Goal: Information Seeking & Learning: Learn about a topic

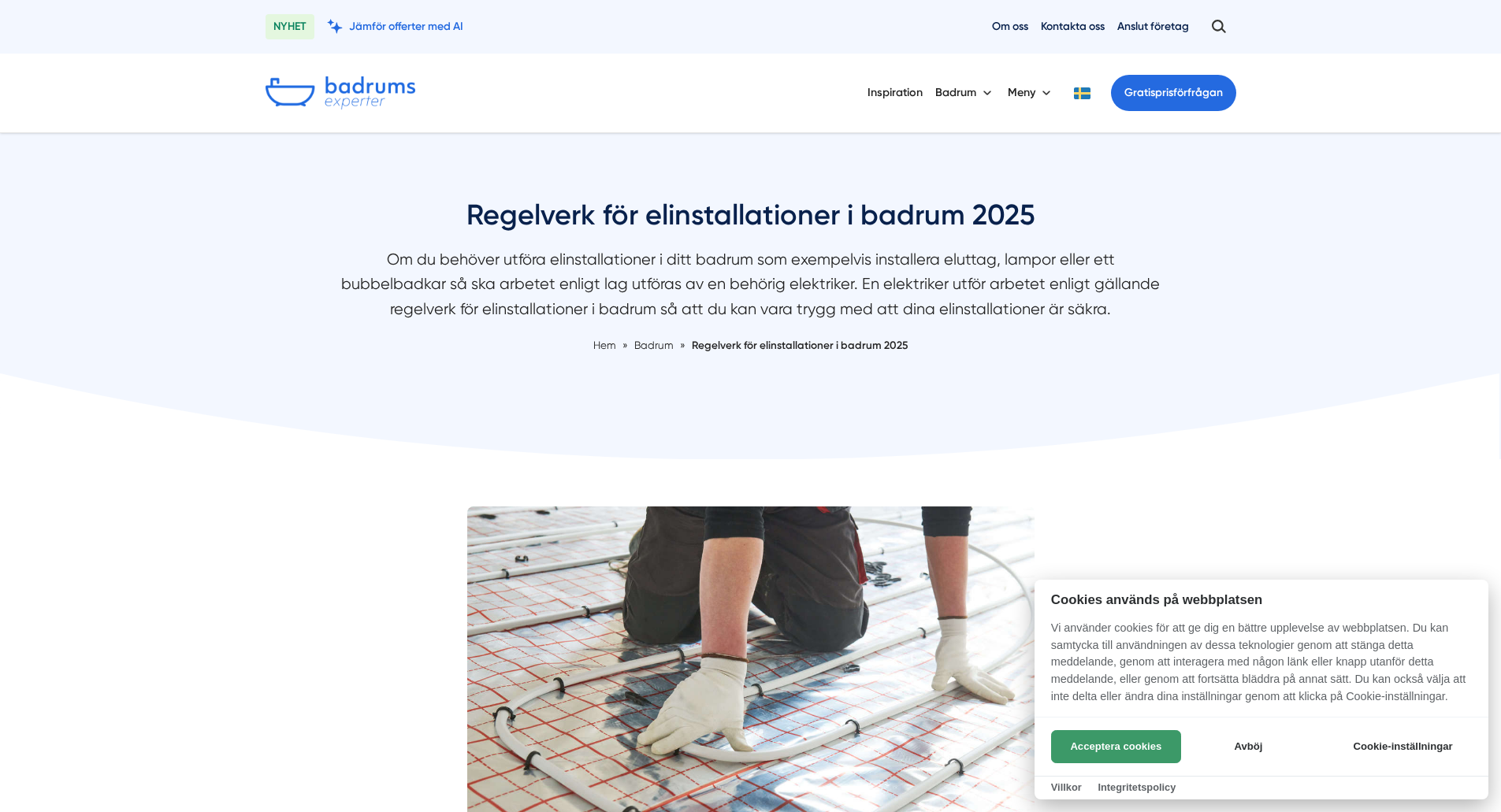
click at [1126, 753] on button "Acceptera cookies" at bounding box center [1116, 746] width 130 height 33
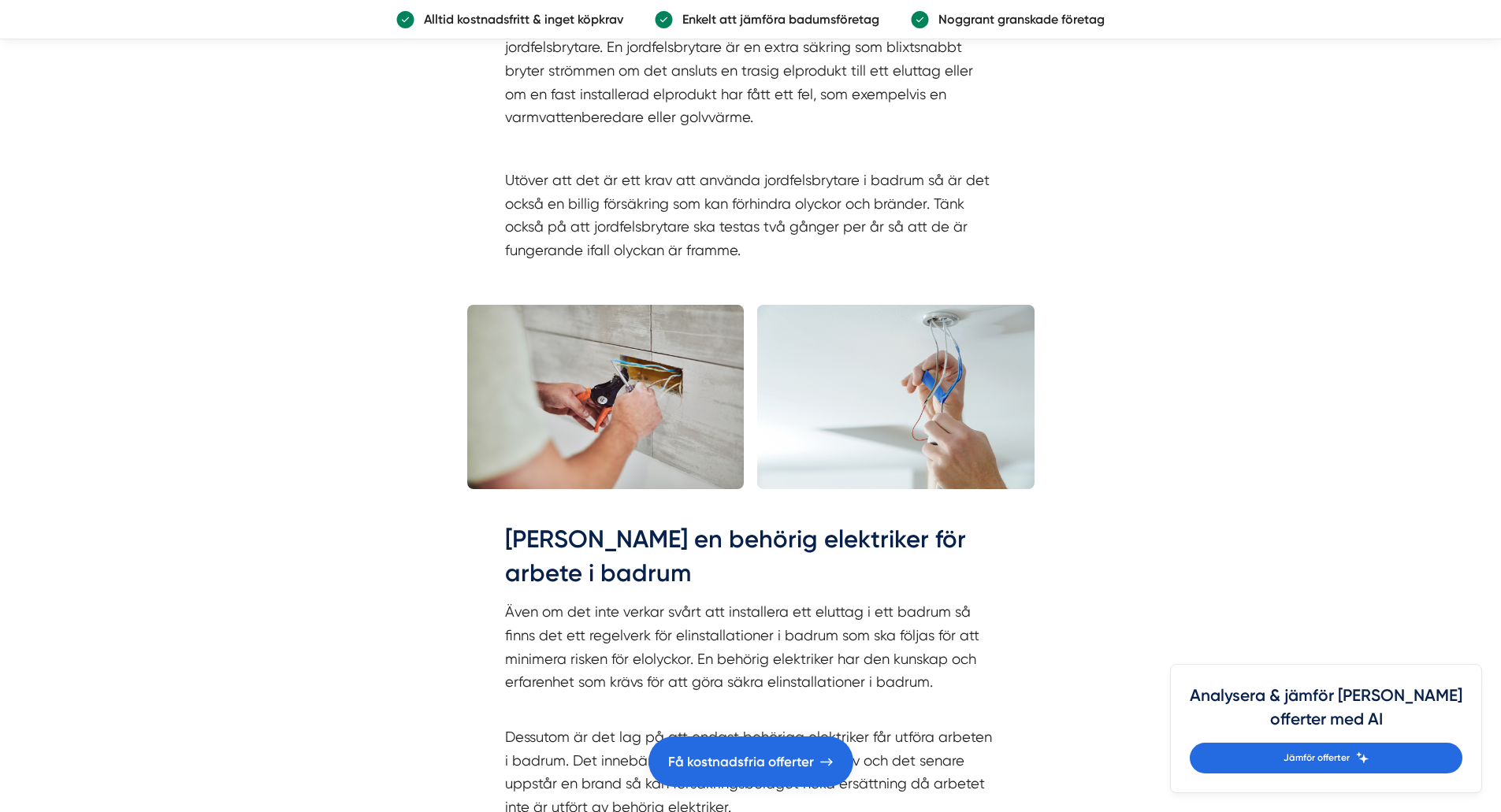
scroll to position [4201, 0]
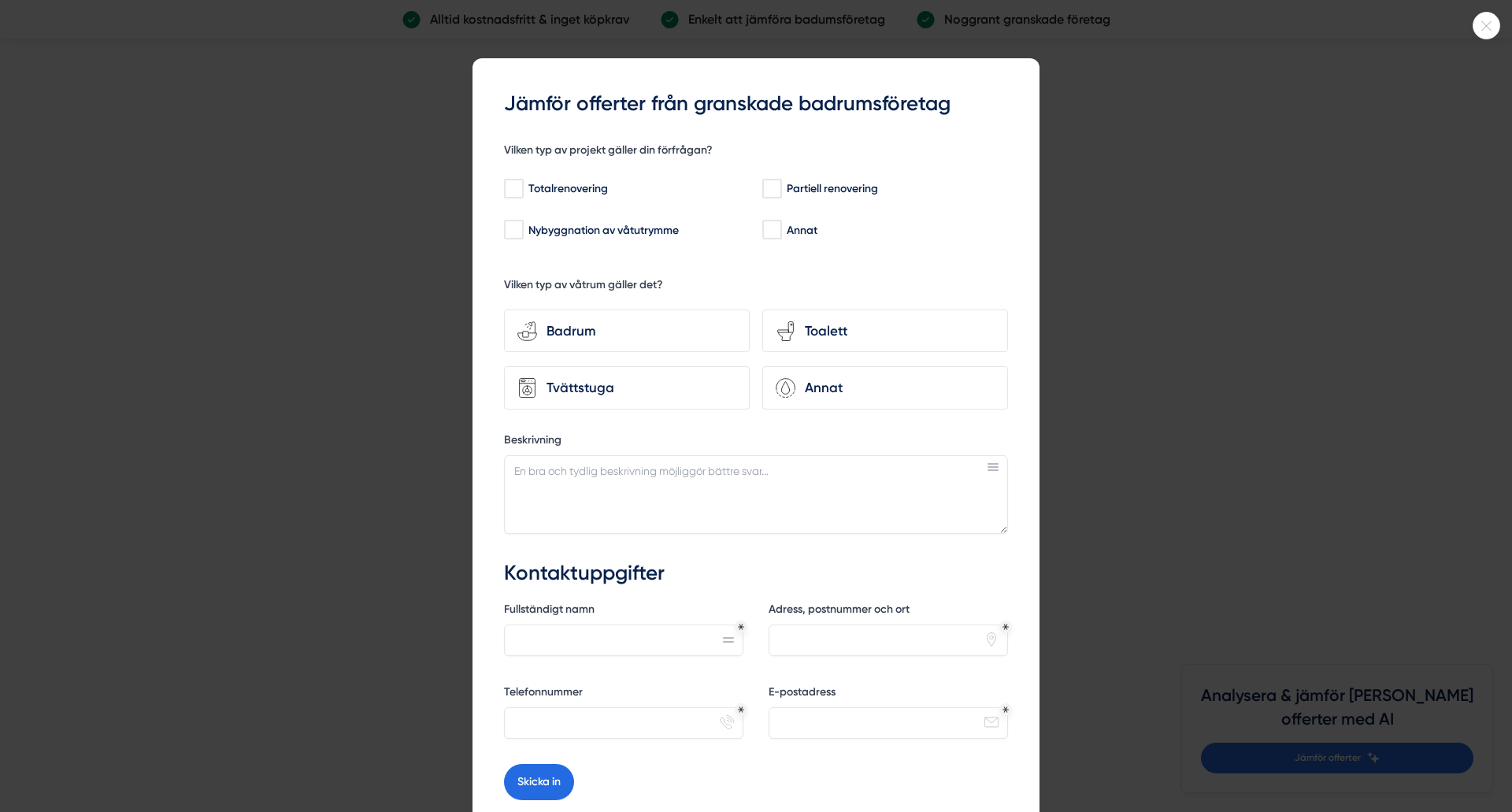
click at [1488, 23] on icon at bounding box center [1486, 26] width 26 height 10
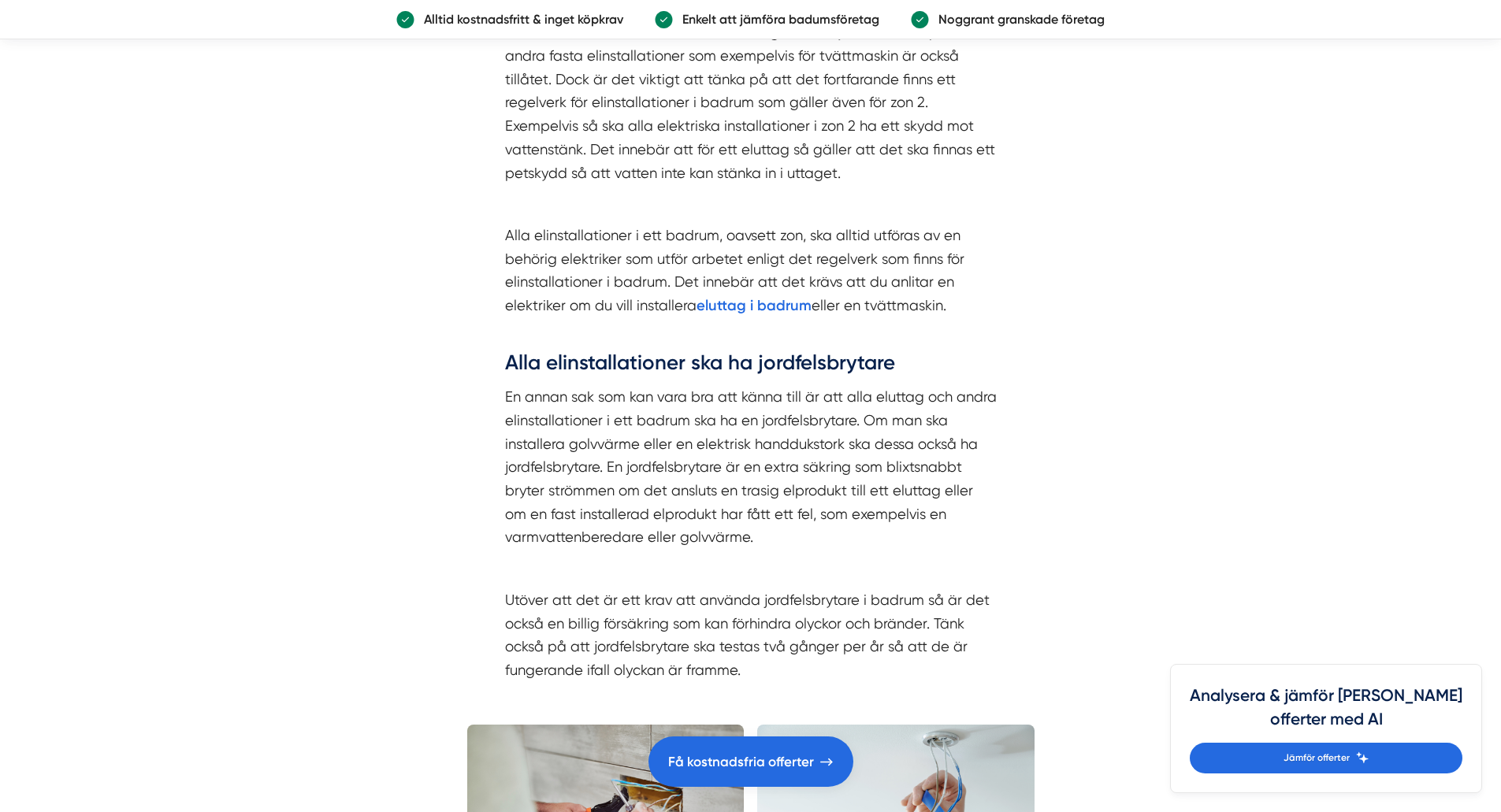
scroll to position [3466, 0]
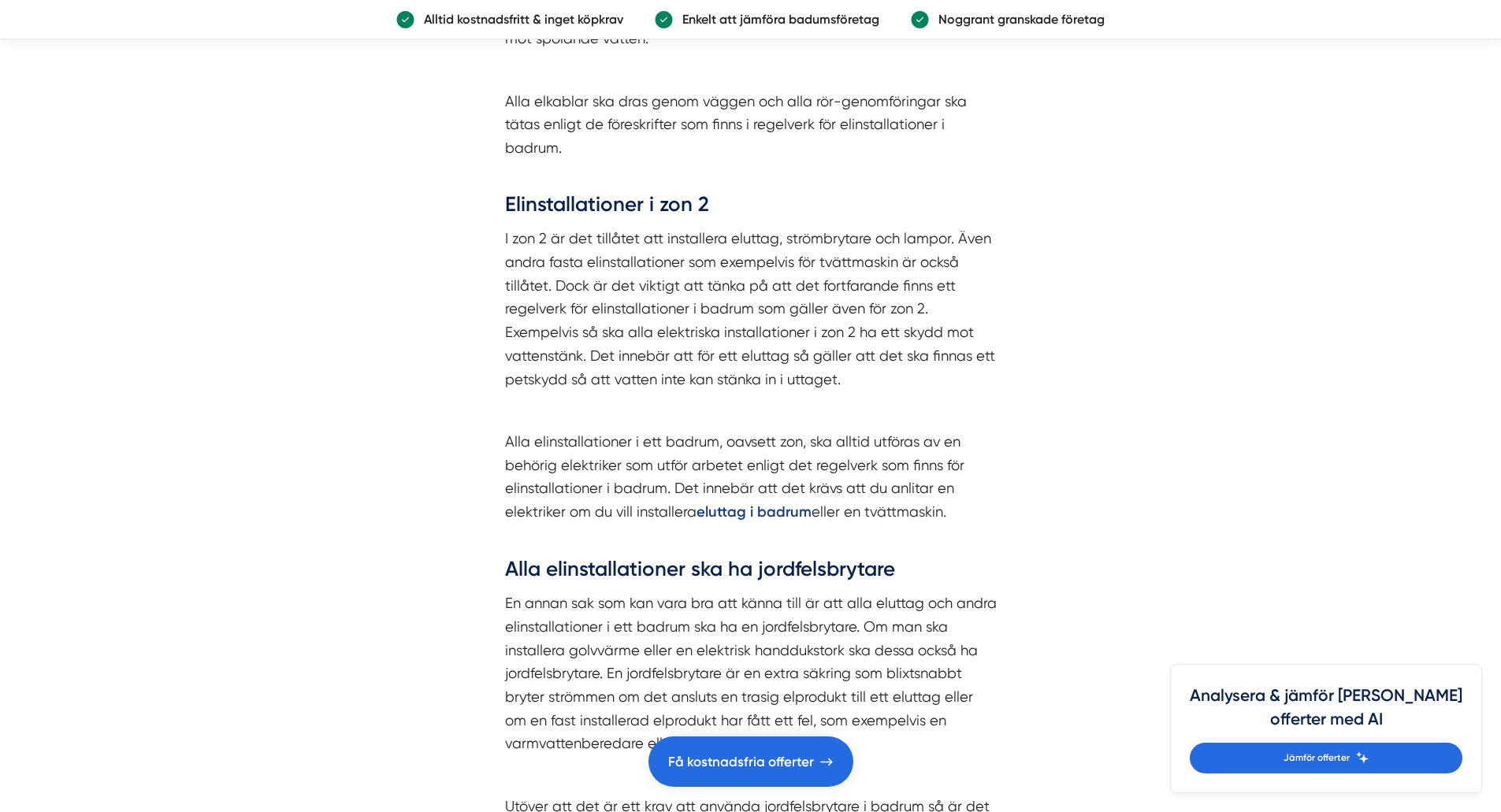
click at [729, 503] on strong "eluttag i badrum" at bounding box center [754, 512] width 115 height 18
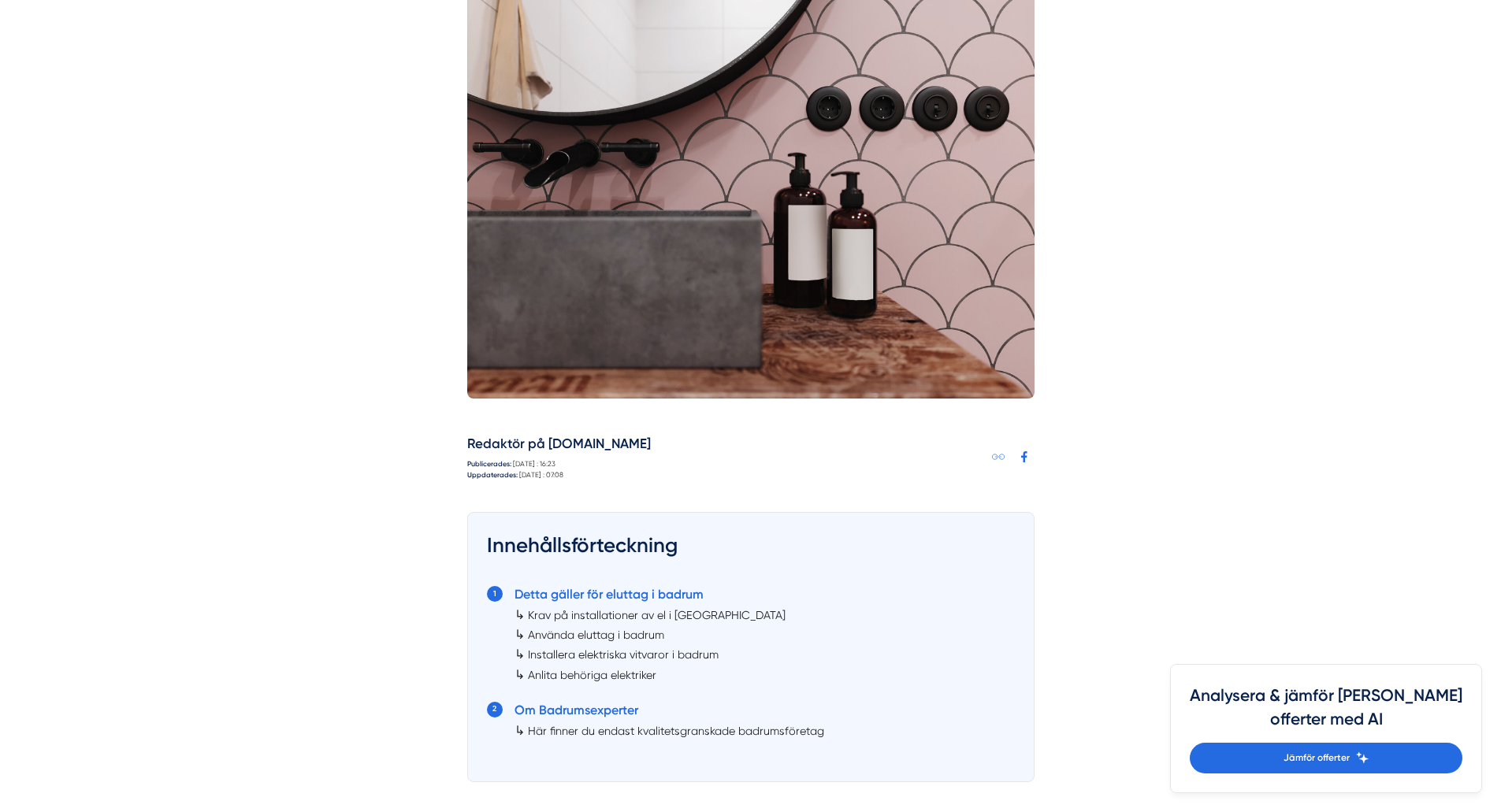
scroll to position [945, 0]
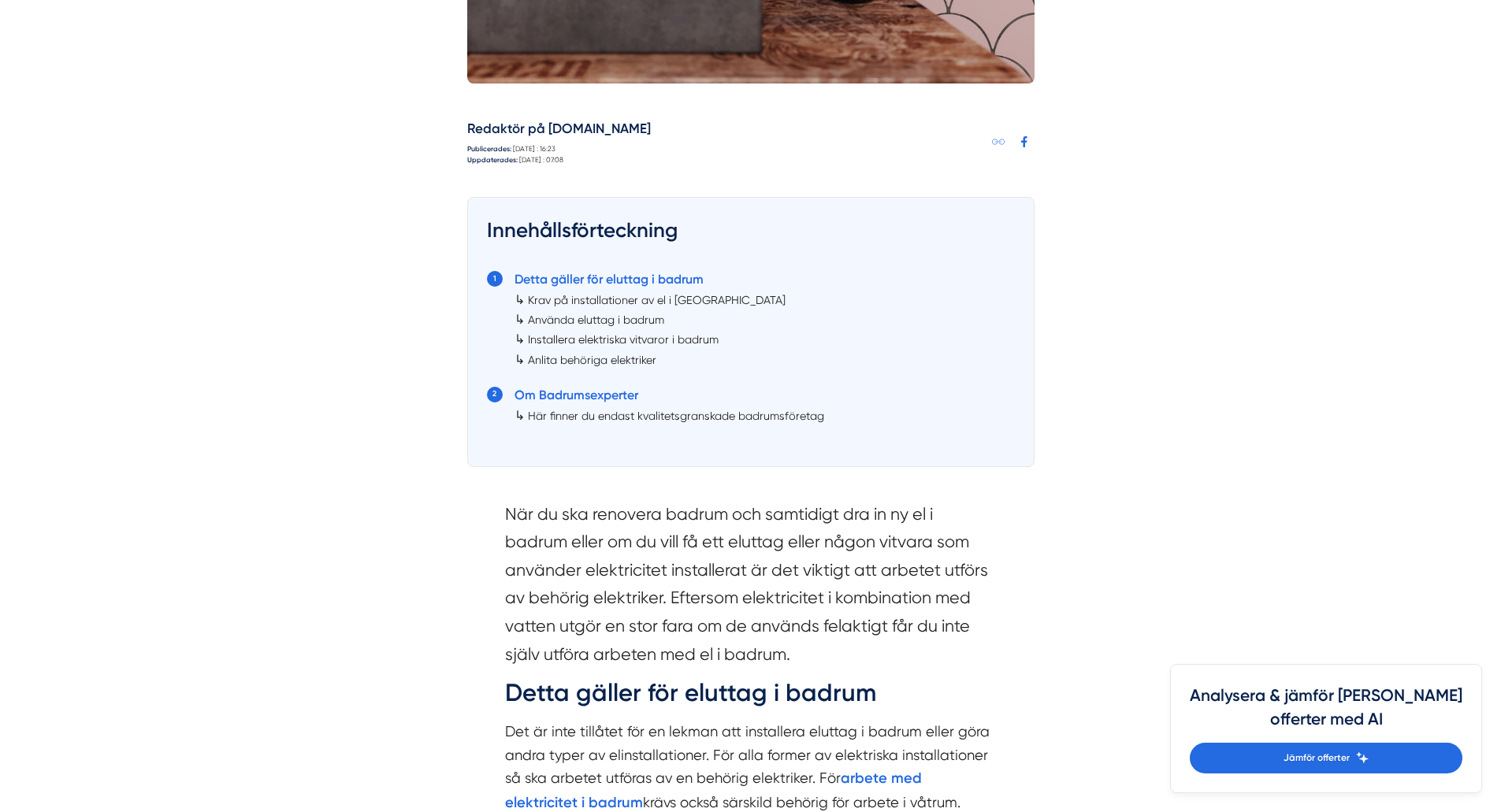
click at [679, 280] on link "Detta gäller för eluttag i badrum" at bounding box center [609, 279] width 189 height 15
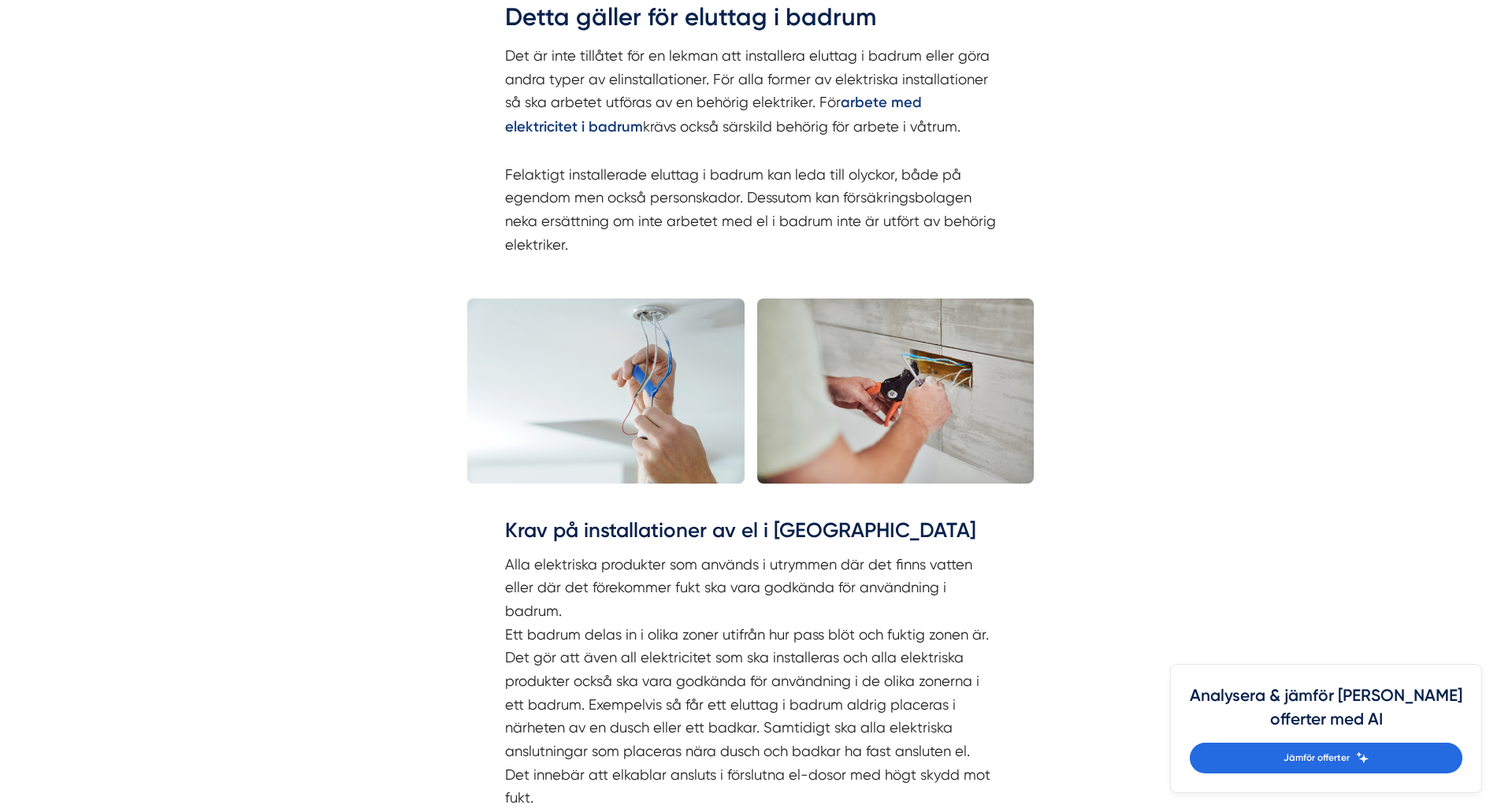
click at [922, 100] on strong "arbete med elektricitet i badrum" at bounding box center [713, 115] width 417 height 42
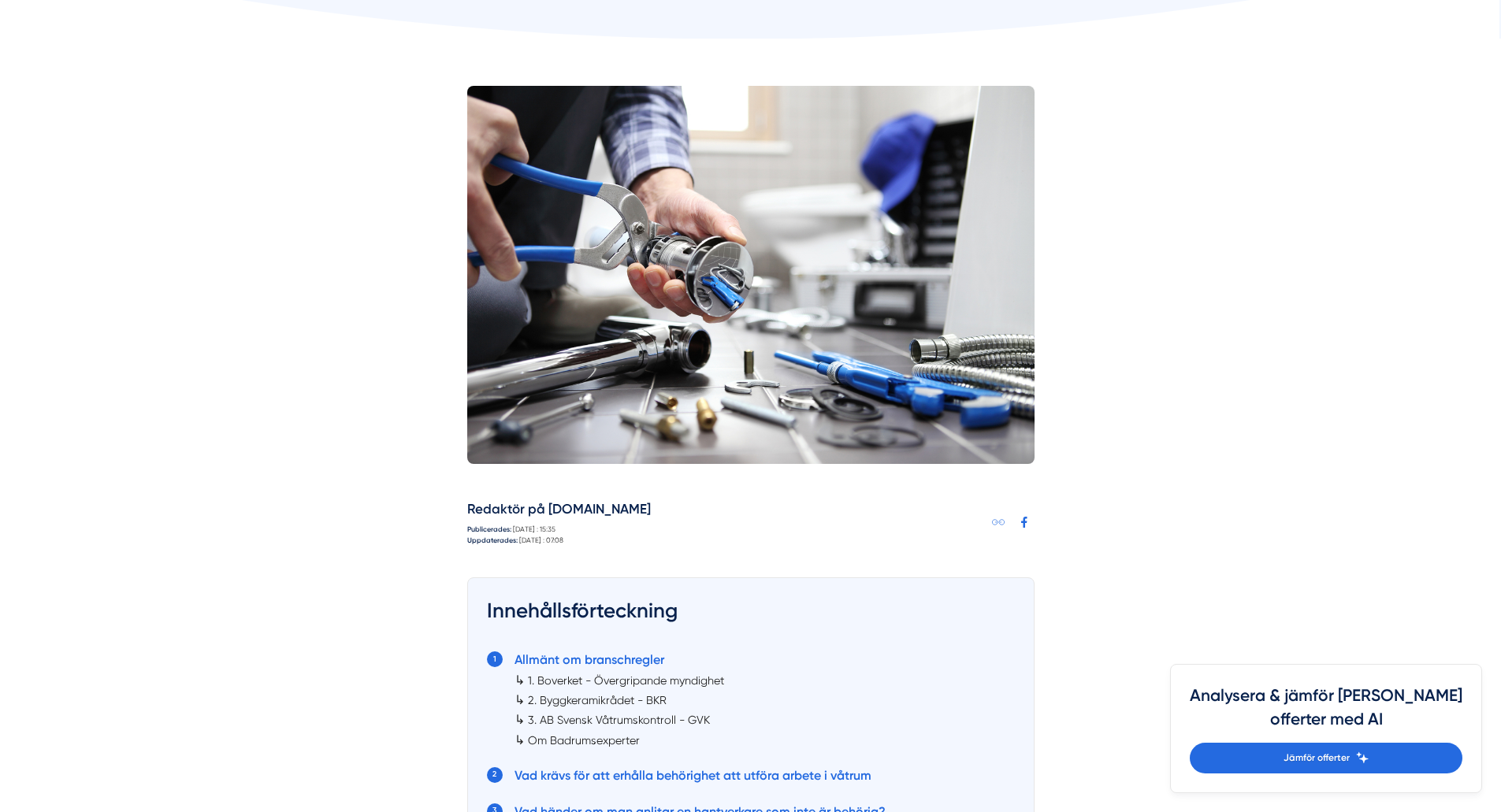
scroll to position [841, 0]
